Goal: Navigation & Orientation: Find specific page/section

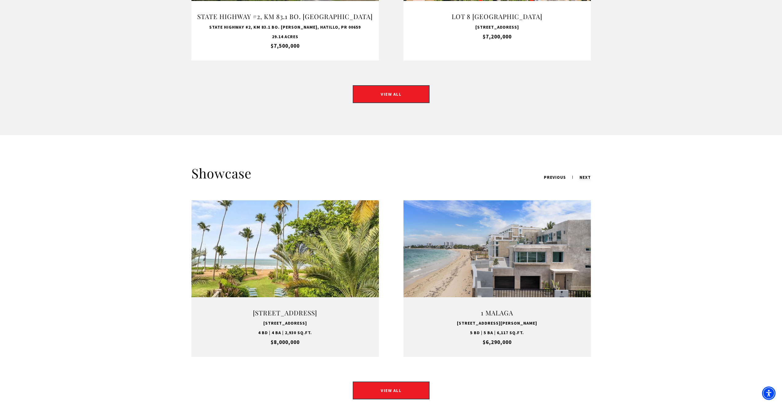
scroll to position [645, 0]
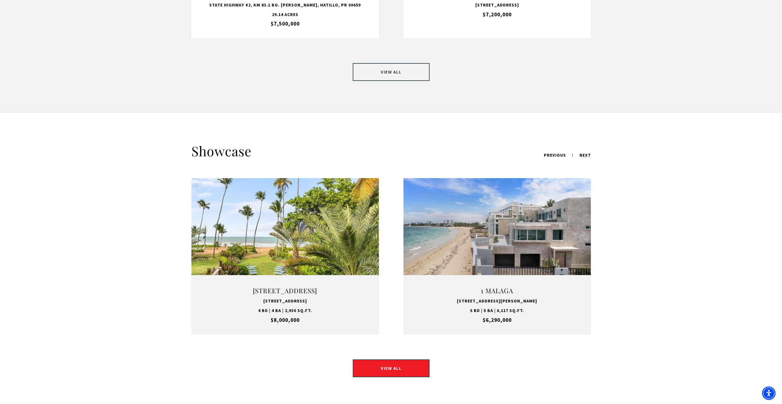
click at [395, 65] on link "VIEW ALL" at bounding box center [391, 72] width 77 height 18
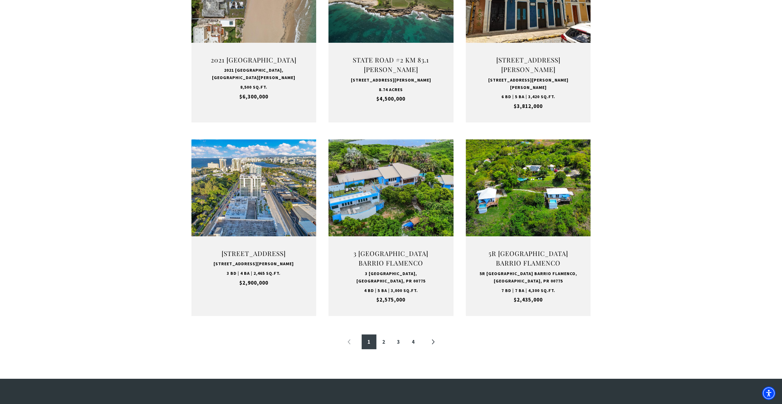
scroll to position [553, 0]
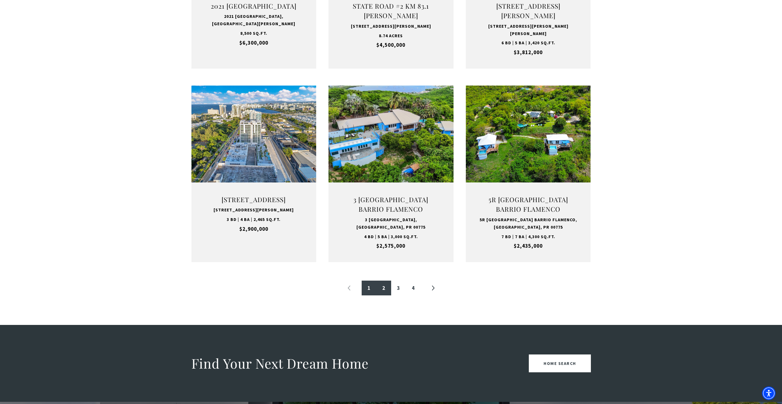
click at [386, 287] on link "2" at bounding box center [384, 287] width 15 height 15
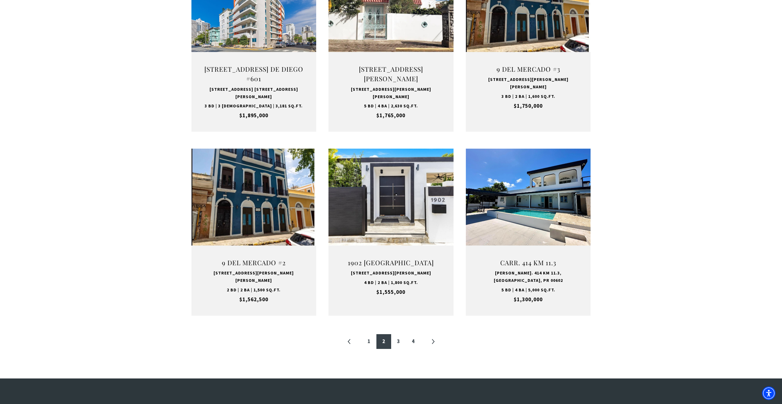
scroll to position [492, 0]
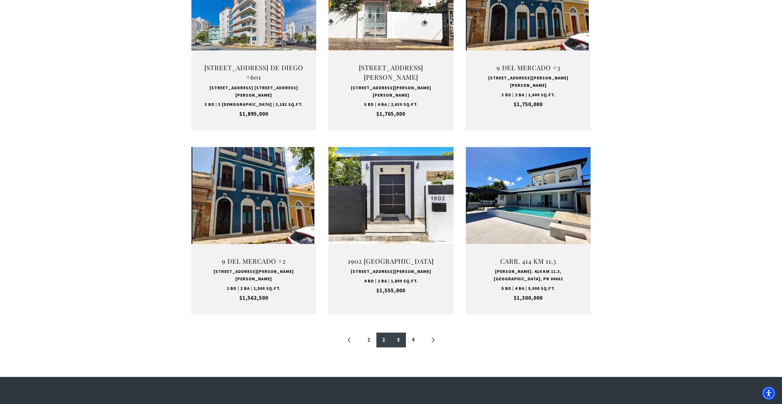
click at [398, 332] on link "3" at bounding box center [398, 339] width 15 height 15
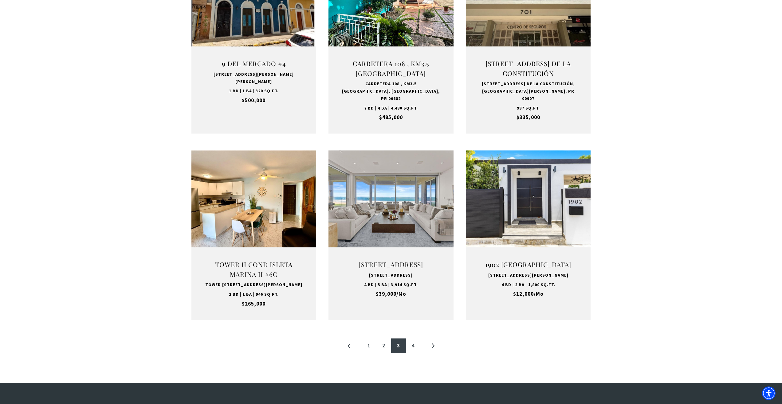
scroll to position [492, 0]
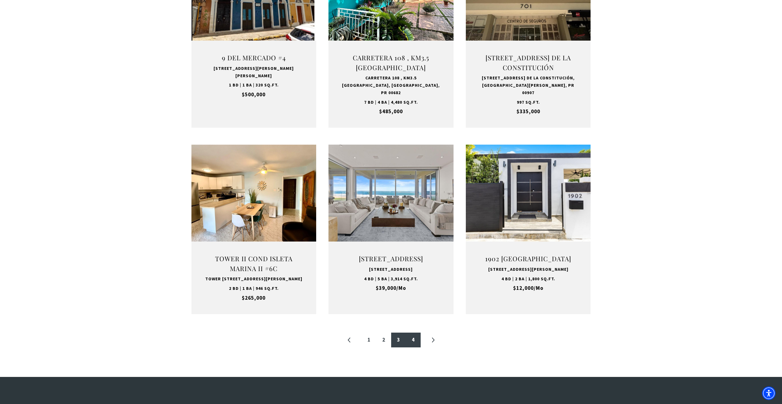
click at [413, 347] on link "4" at bounding box center [413, 339] width 15 height 15
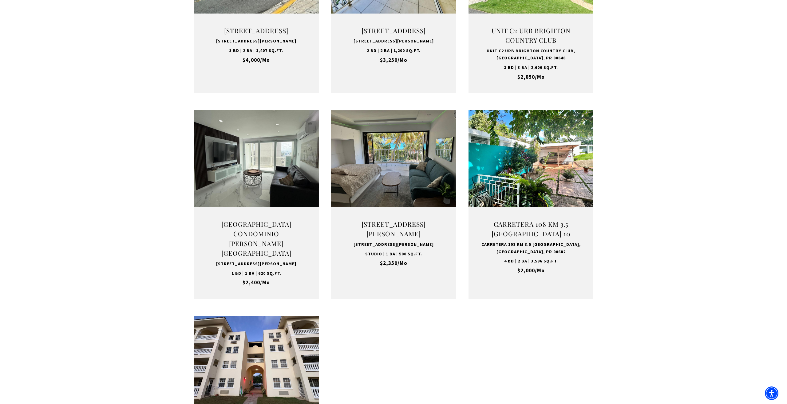
scroll to position [338, 0]
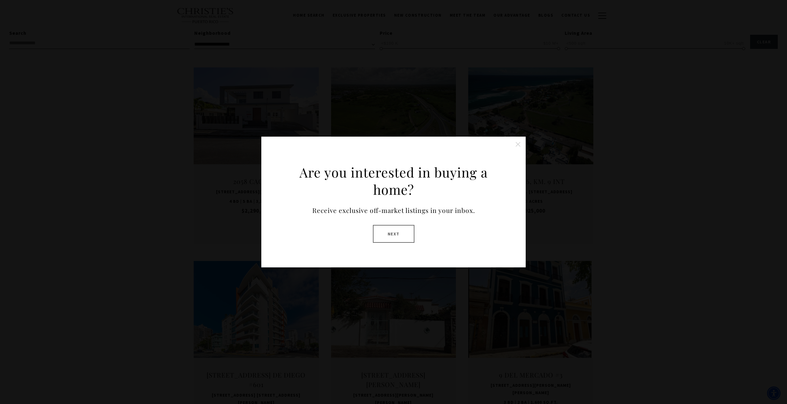
scroll to position [184, 0]
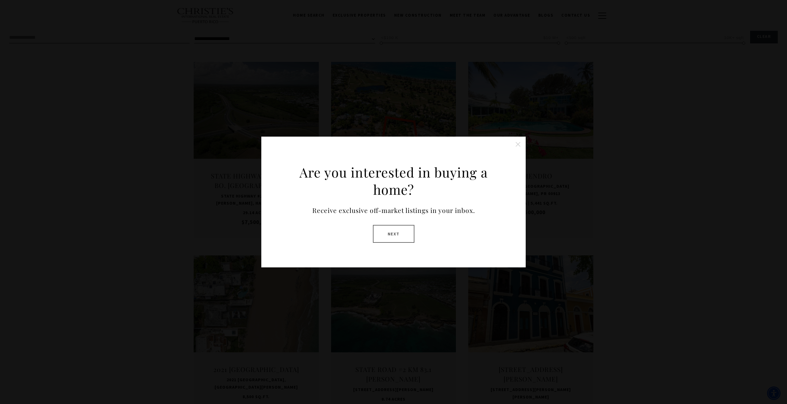
scroll to position [184, 0]
